Goal: Task Accomplishment & Management: Complete application form

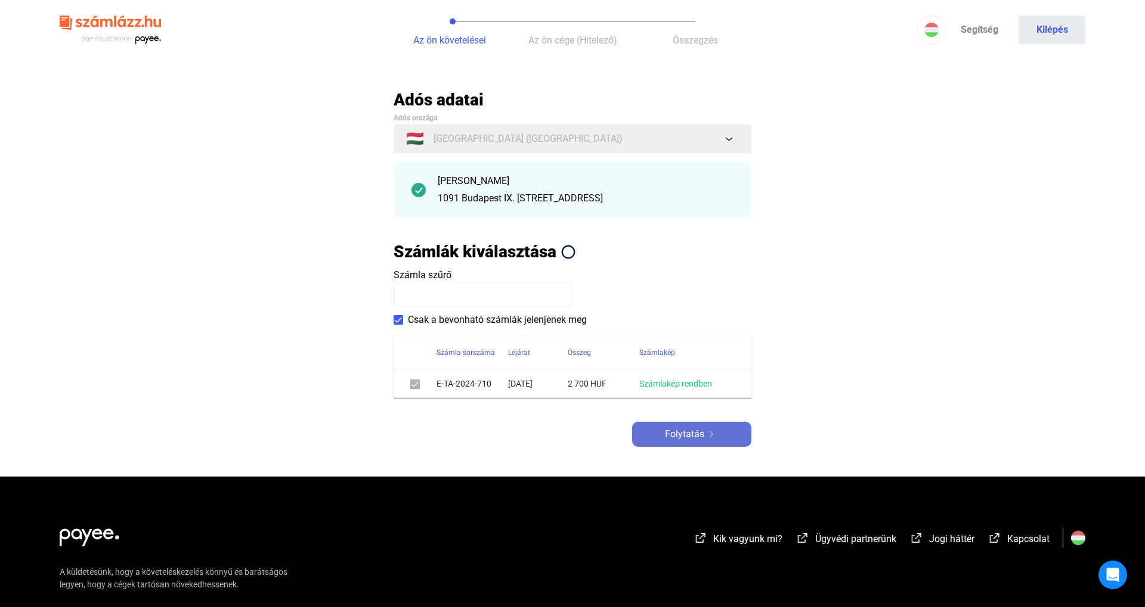
click at [664, 435] on div "Folytatás" at bounding box center [691, 434] width 112 height 14
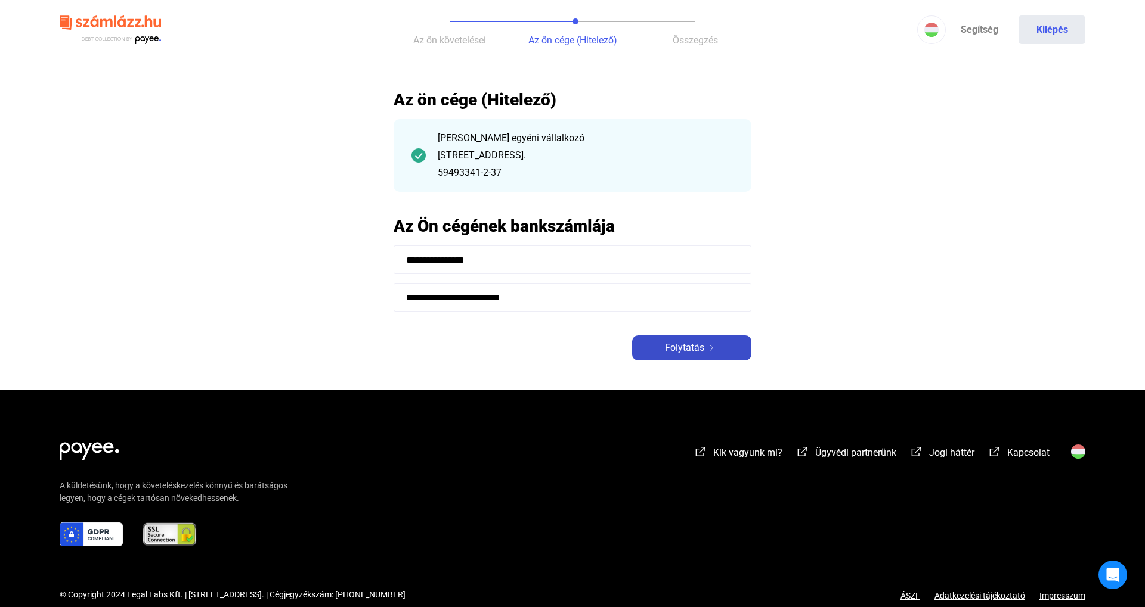
click at [680, 336] on button "Folytatás" at bounding box center [691, 348] width 119 height 25
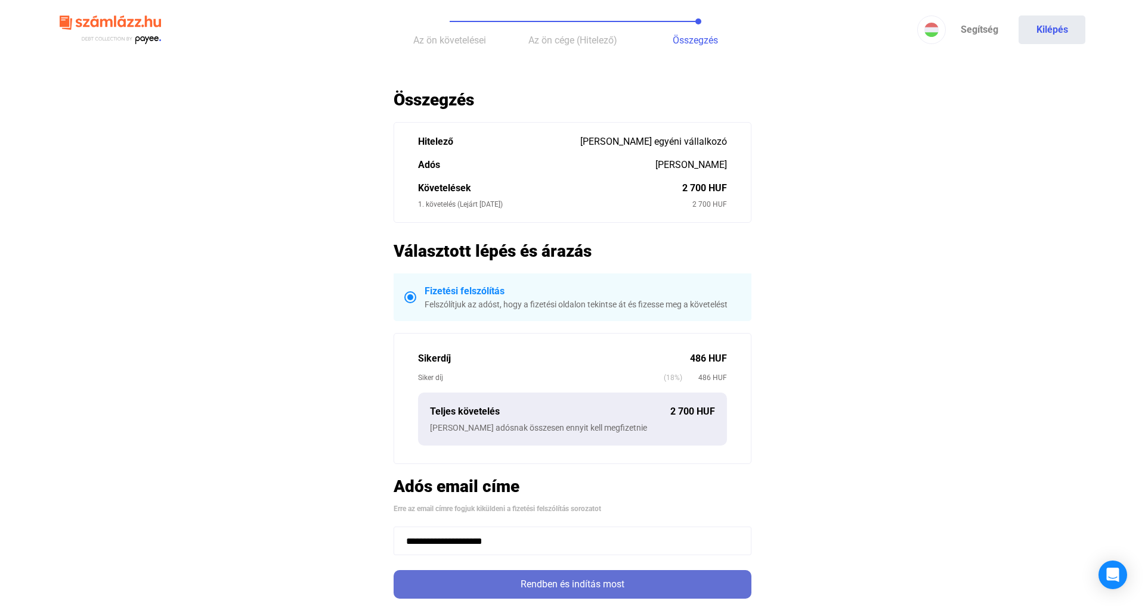
click at [656, 575] on button "Rendben és indítás most" at bounding box center [572, 584] width 358 height 29
